Goal: Task Accomplishment & Management: Use online tool/utility

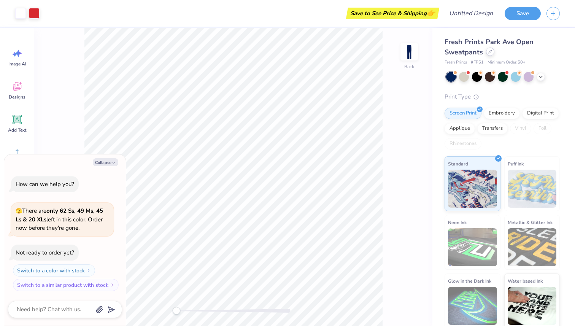
click at [488, 54] on div at bounding box center [490, 52] width 8 height 8
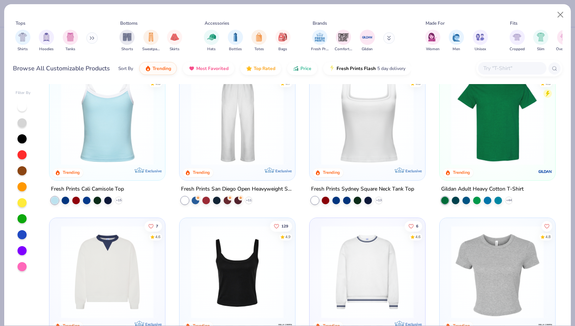
scroll to position [171, 0]
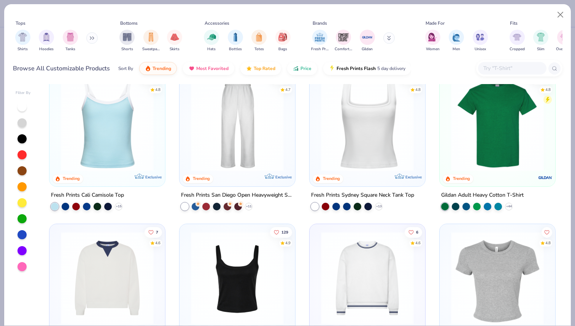
click at [382, 154] on img at bounding box center [367, 124] width 100 height 93
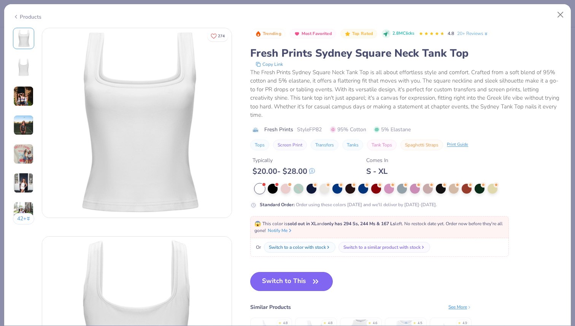
click at [287, 279] on button "Switch to This" at bounding box center [291, 281] width 82 height 19
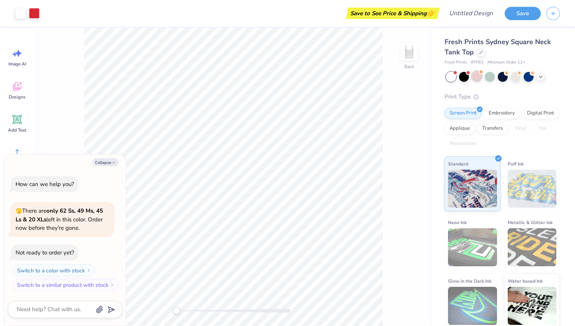
scroll to position [2, 0]
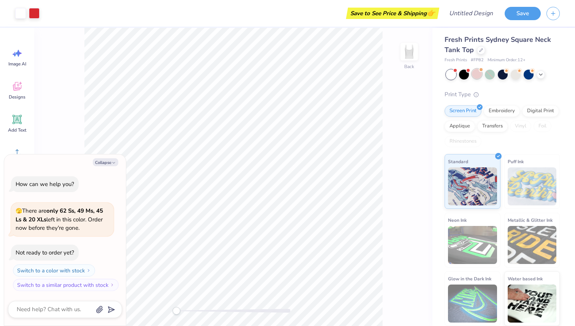
click at [478, 75] on div at bounding box center [477, 74] width 10 height 10
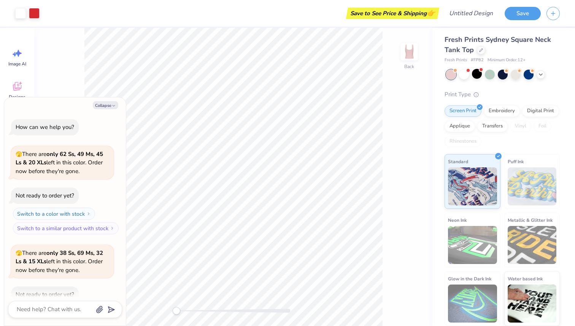
scroll to position [42, 0]
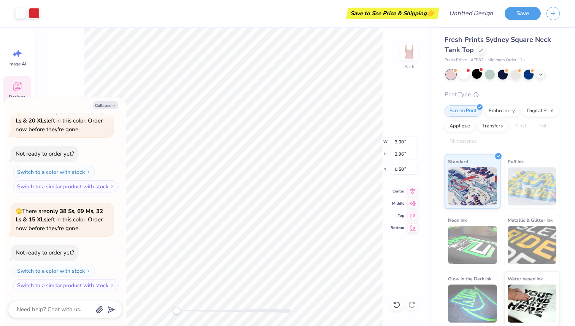
type textarea "x"
type input "2.40"
click at [513, 73] on div at bounding box center [516, 74] width 10 height 10
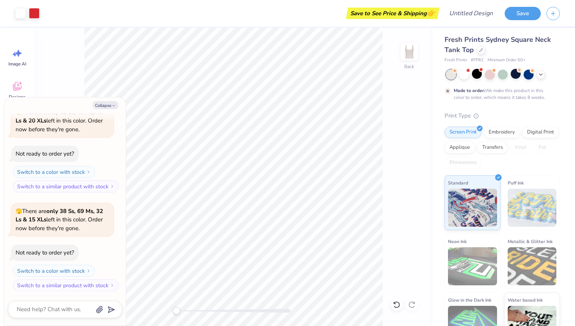
scroll to position [105, 0]
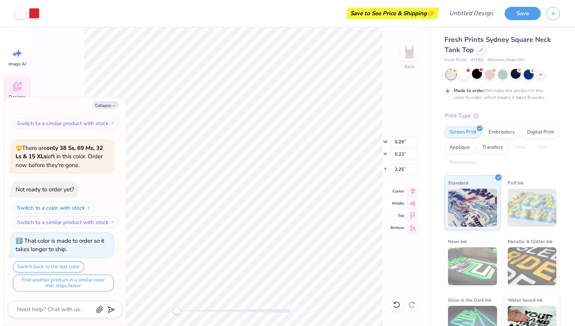
type textarea "x"
type input "2.24"
click at [515, 75] on div at bounding box center [516, 74] width 10 height 10
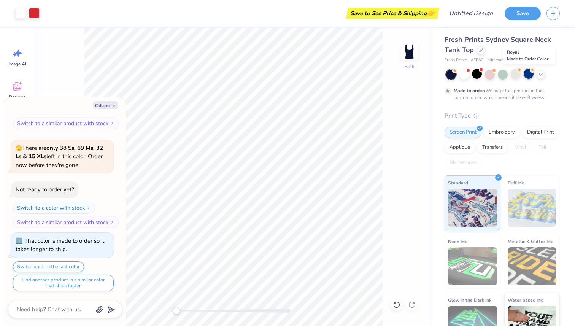
click at [529, 78] on div at bounding box center [529, 74] width 10 height 10
click at [477, 75] on div at bounding box center [477, 74] width 10 height 10
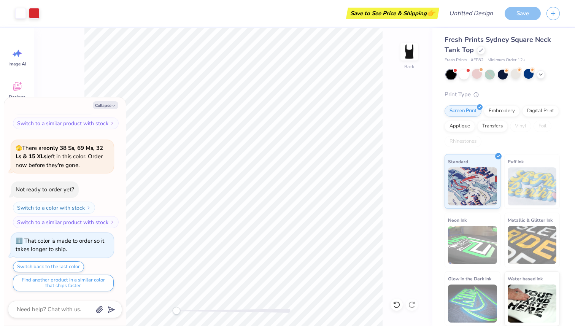
scroll to position [250, 0]
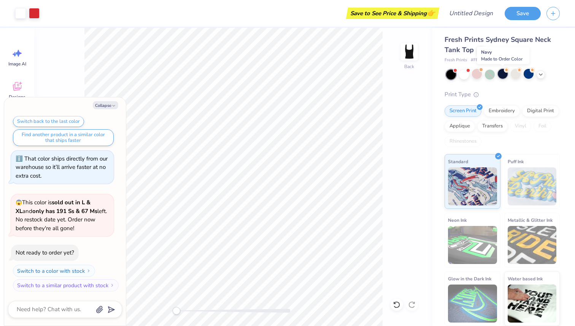
click at [504, 76] on div at bounding box center [503, 74] width 10 height 10
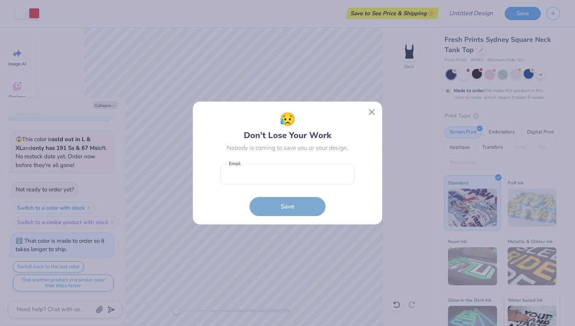
type textarea "x"
